Goal: Task Accomplishment & Management: Use online tool/utility

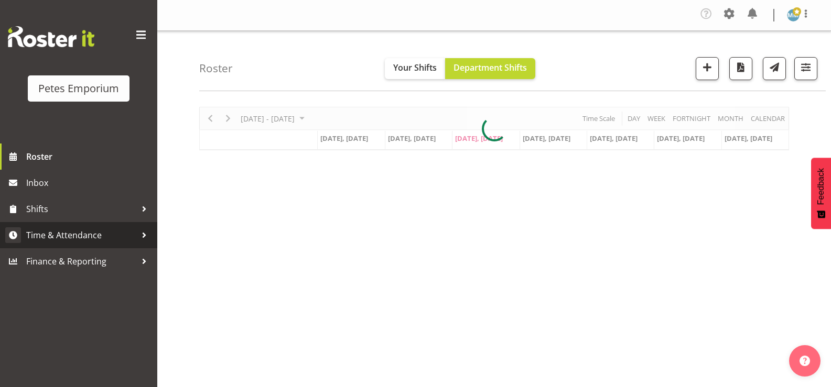
click at [92, 234] on span "Time & Attendance" at bounding box center [81, 236] width 110 height 16
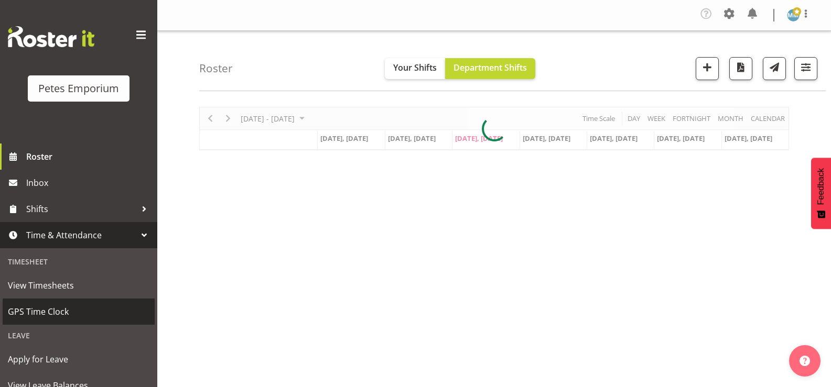
click at [63, 308] on span "GPS Time Clock" at bounding box center [79, 312] width 142 height 16
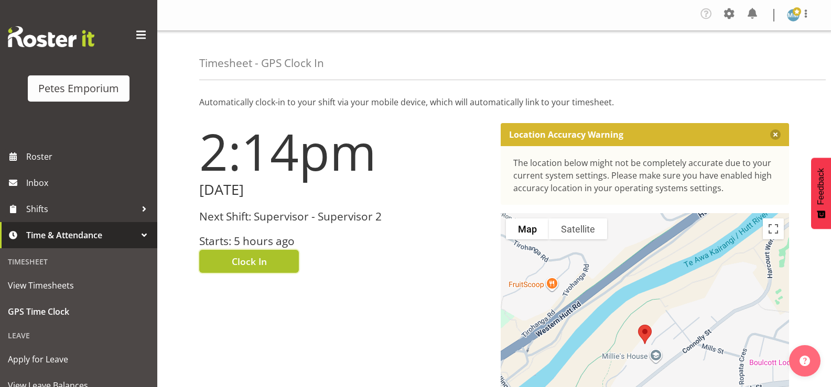
click at [258, 256] on span "Clock In" at bounding box center [249, 262] width 35 height 14
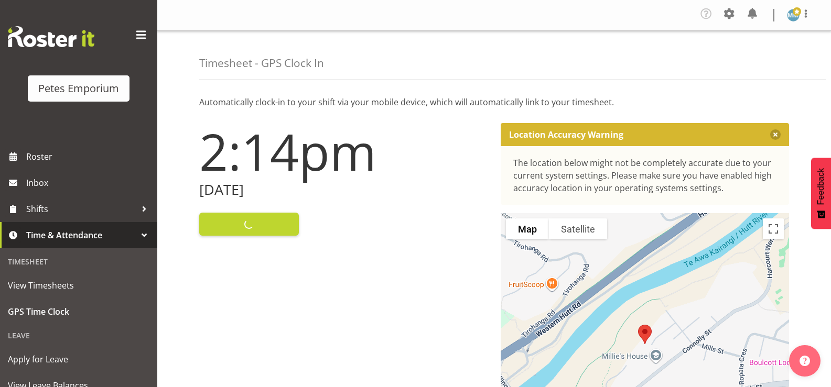
click at [795, 18] on img at bounding box center [793, 15] width 13 height 13
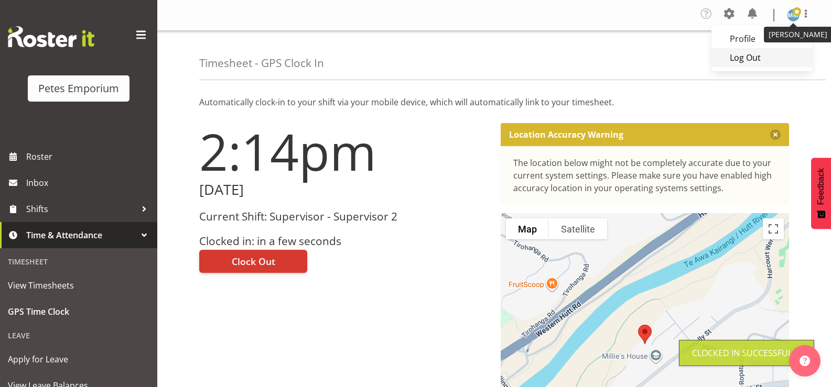
click at [745, 59] on link "Log Out" at bounding box center [762, 57] width 101 height 19
